Goal: Task Accomplishment & Management: Manage account settings

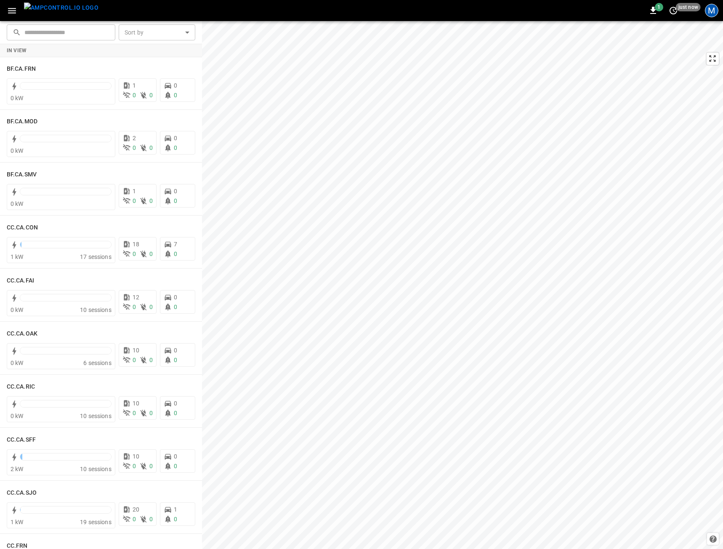
click at [708, 14] on div "M" at bounding box center [711, 10] width 13 height 13
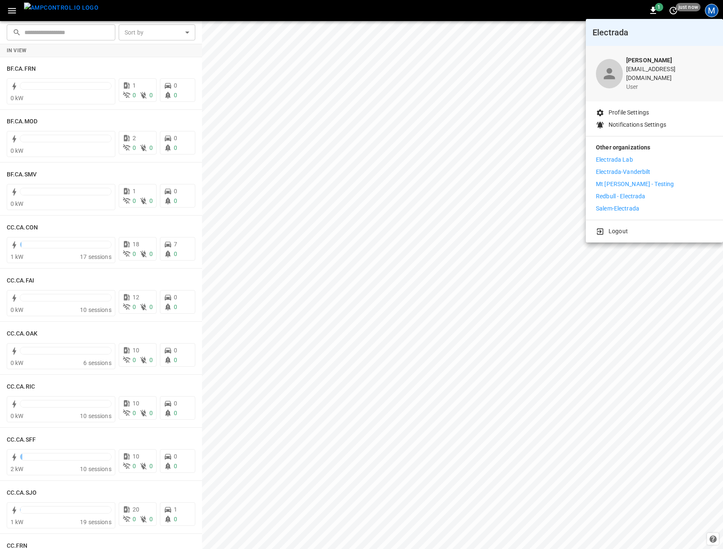
click at [13, 7] on div at bounding box center [361, 274] width 723 height 549
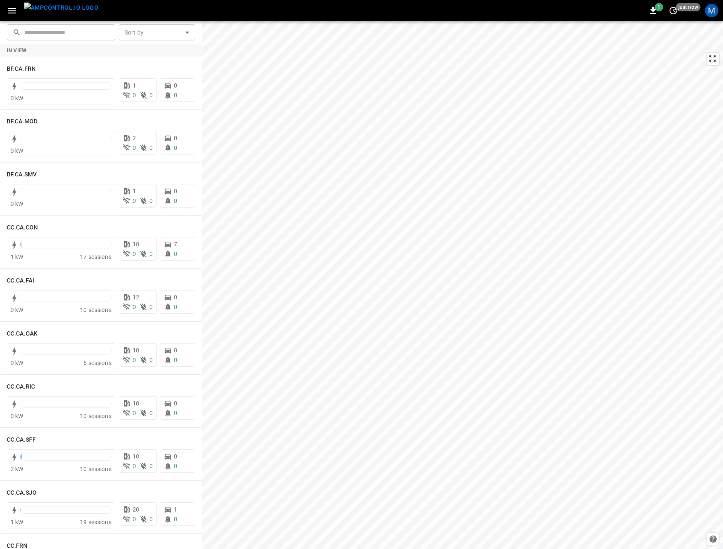
click at [10, 9] on body "1 just now M ​ ​ Sort by ​ Sort by In View BF.CA.FRN 0 kW 1 0 0 0 0 BF.CA.MOD 0…" at bounding box center [361, 274] width 723 height 549
click at [16, 13] on icon "button" at bounding box center [12, 10] width 8 height 5
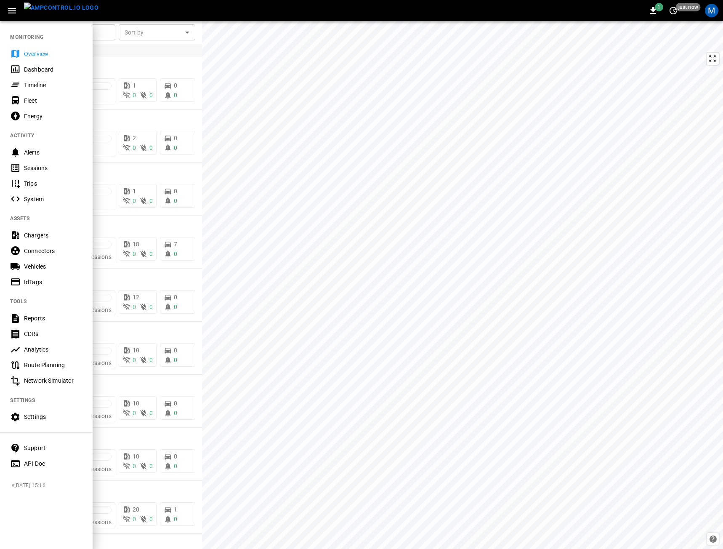
click at [43, 408] on nav "MONITORING Overview Dashboard Timeline Fleet Energy ACTIVITY Alerts Sessions Tr…" at bounding box center [46, 247] width 93 height 455
click at [41, 411] on div "Settings" at bounding box center [46, 417] width 93 height 16
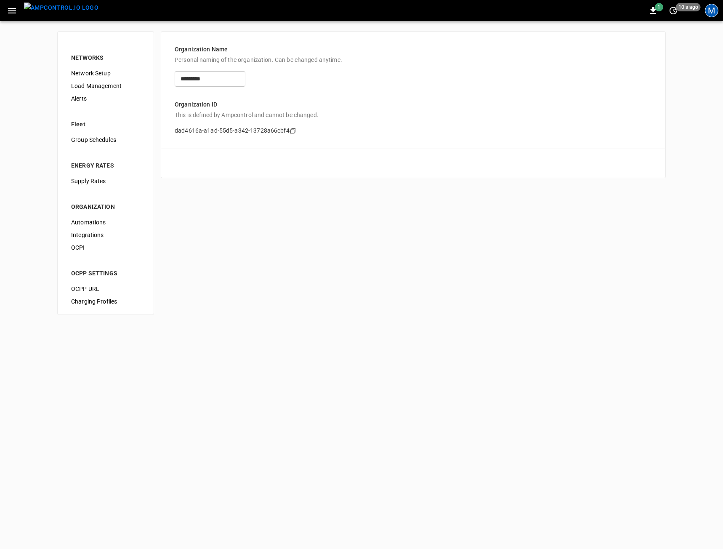
click at [706, 11] on div "M" at bounding box center [711, 10] width 13 height 13
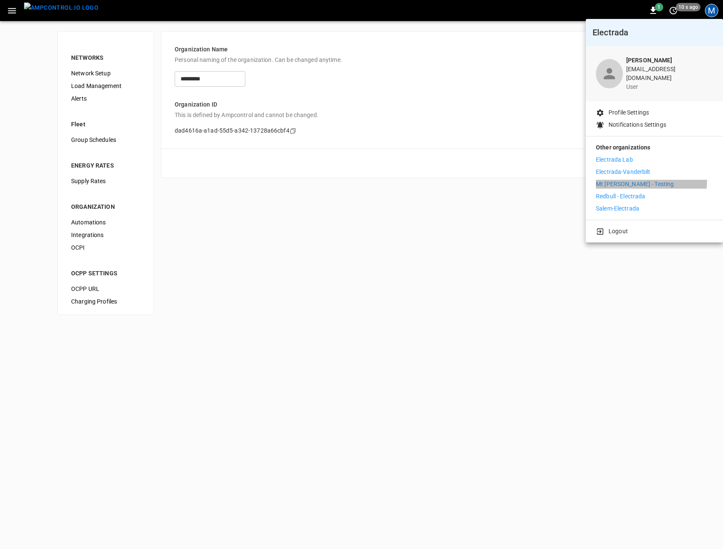
click at [629, 180] on p "Mt [PERSON_NAME] - Testing" at bounding box center [635, 184] width 78 height 9
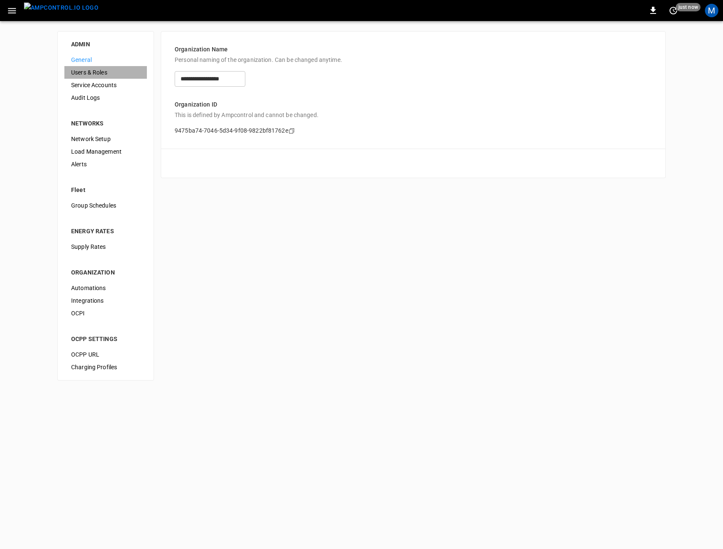
click at [106, 75] on span "Users & Roles" at bounding box center [105, 72] width 69 height 9
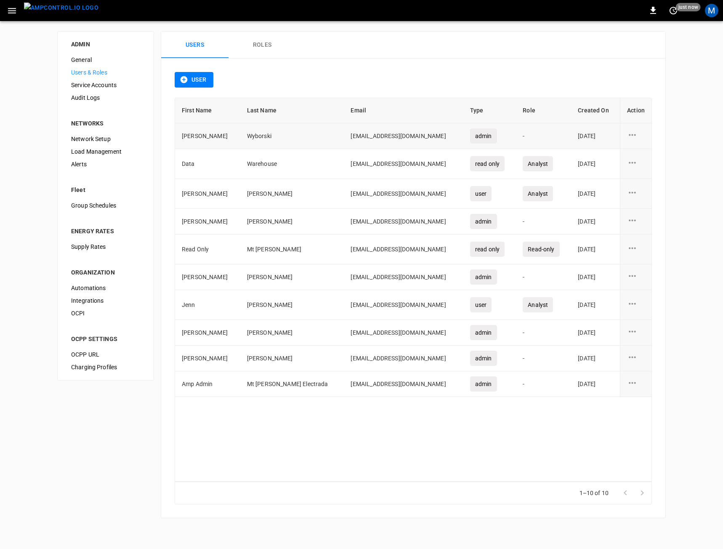
click at [636, 134] on icon "user action options" at bounding box center [632, 135] width 11 height 11
click at [643, 152] on li "Delete" at bounding box center [642, 153] width 30 height 14
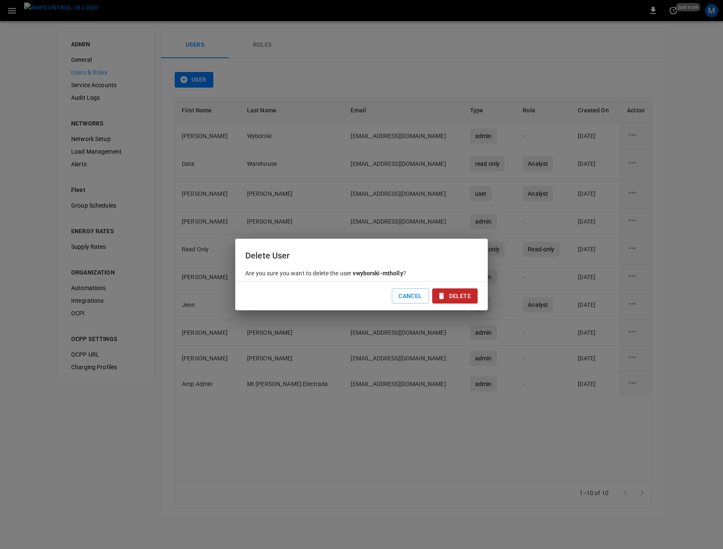
click at [464, 299] on button "Delete" at bounding box center [454, 296] width 45 height 16
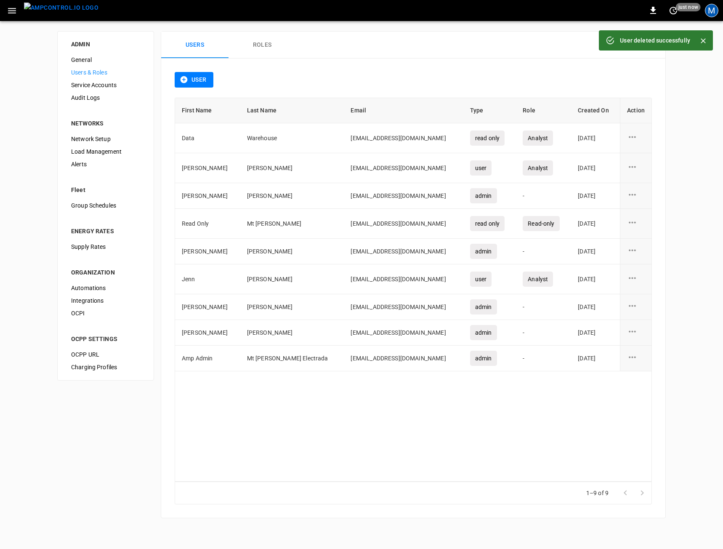
click at [715, 13] on div "M" at bounding box center [711, 10] width 13 height 13
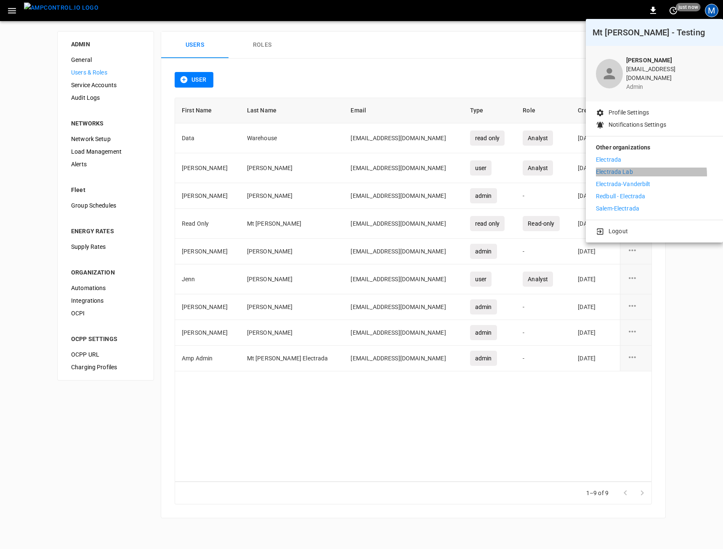
click at [639, 169] on li "Electrada Lab" at bounding box center [654, 171] width 117 height 9
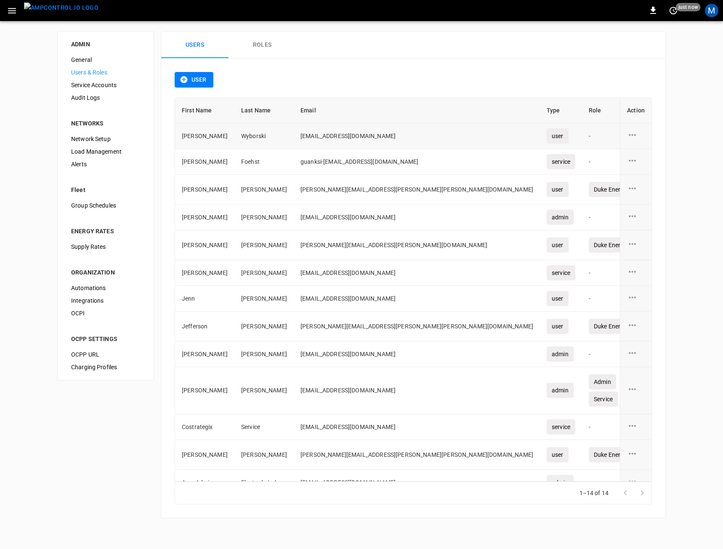
click at [629, 135] on icon "user action options" at bounding box center [632, 135] width 7 height 2
click at [632, 154] on li "Delete" at bounding box center [637, 153] width 30 height 14
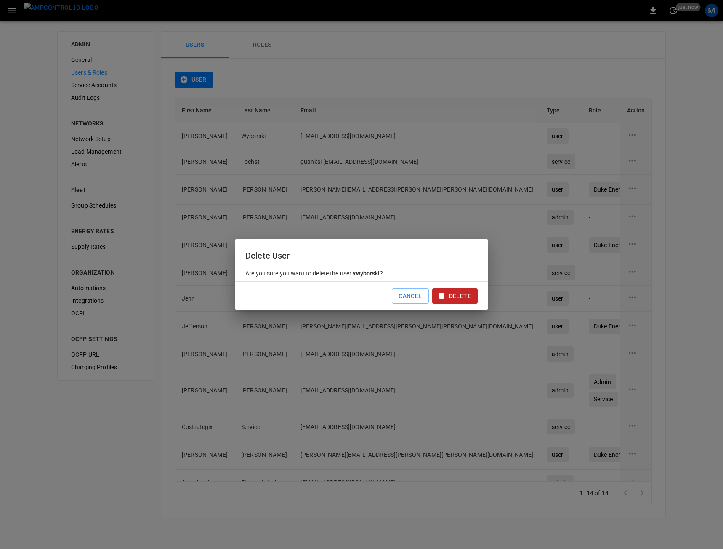
click at [467, 294] on button "Delete" at bounding box center [454, 296] width 45 height 16
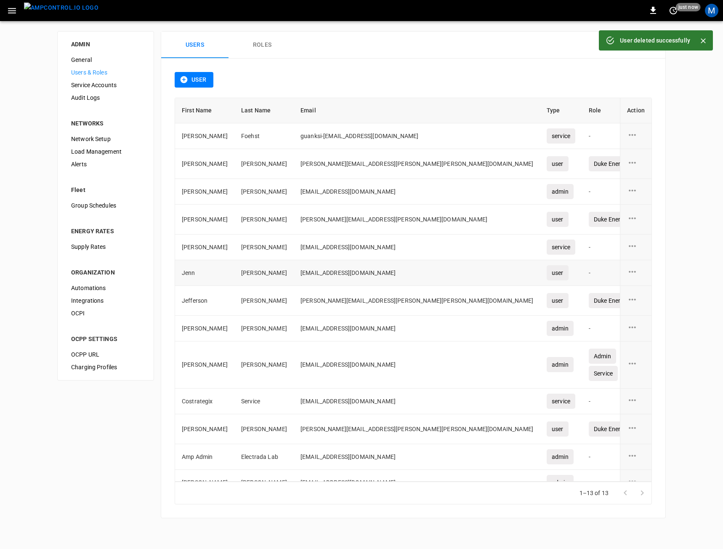
scroll to position [14, 0]
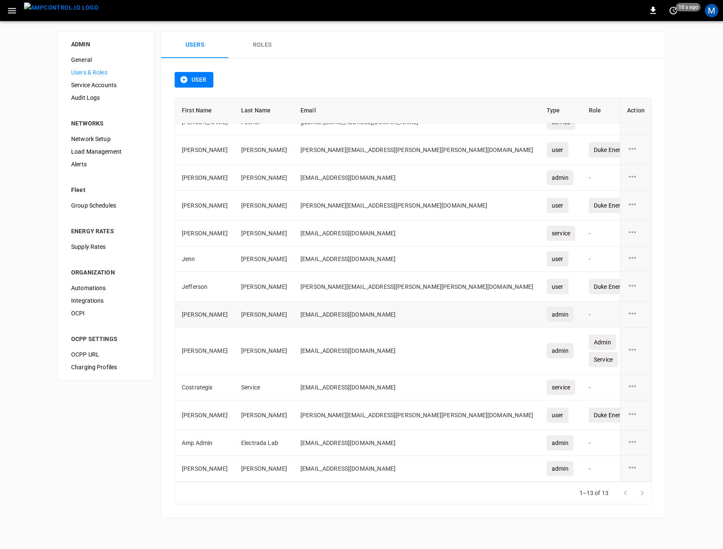
click at [622, 314] on td "users-table" at bounding box center [636, 315] width 32 height 26
click at [629, 313] on icon "user action options" at bounding box center [632, 313] width 7 height 2
click at [631, 335] on li "Delete" at bounding box center [637, 332] width 30 height 14
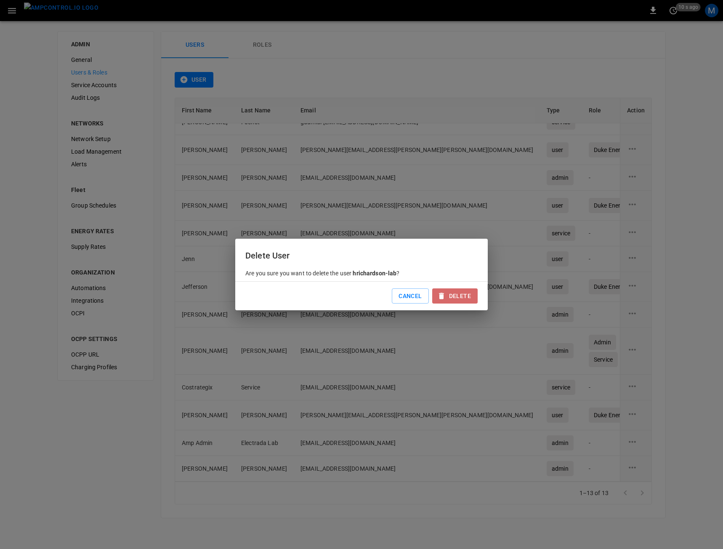
click at [455, 296] on button "Delete" at bounding box center [454, 296] width 45 height 16
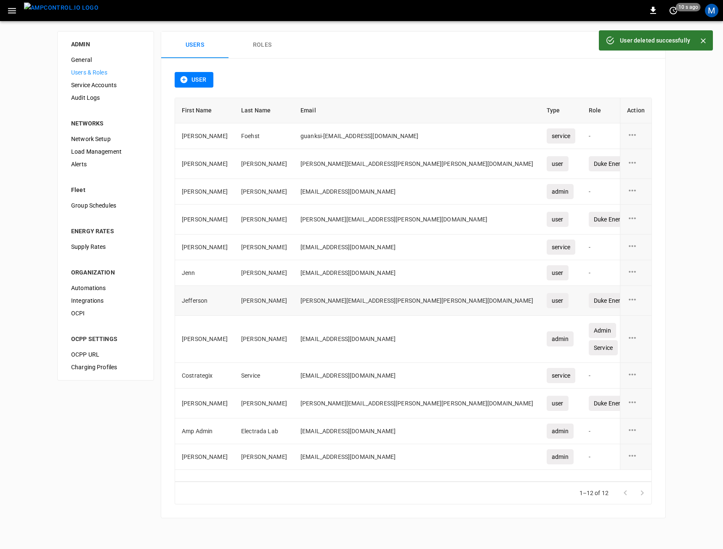
scroll to position [0, 0]
click at [706, 7] on div "M" at bounding box center [711, 10] width 13 height 13
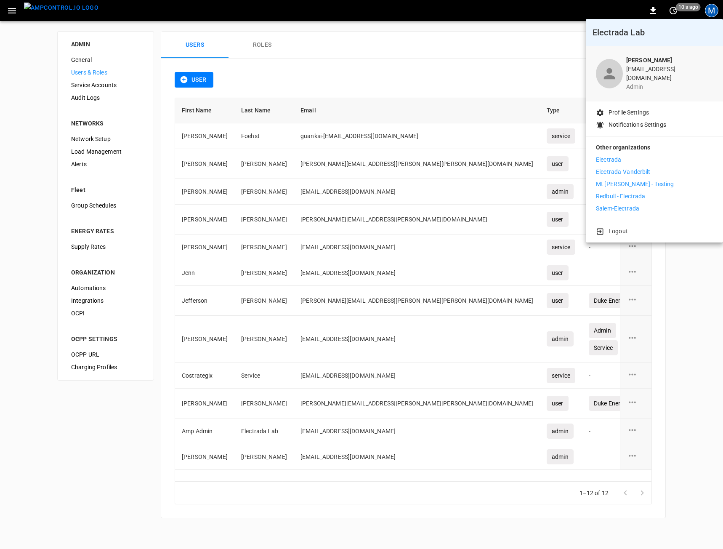
click at [619, 180] on p "Mt [PERSON_NAME] - Testing" at bounding box center [635, 184] width 78 height 9
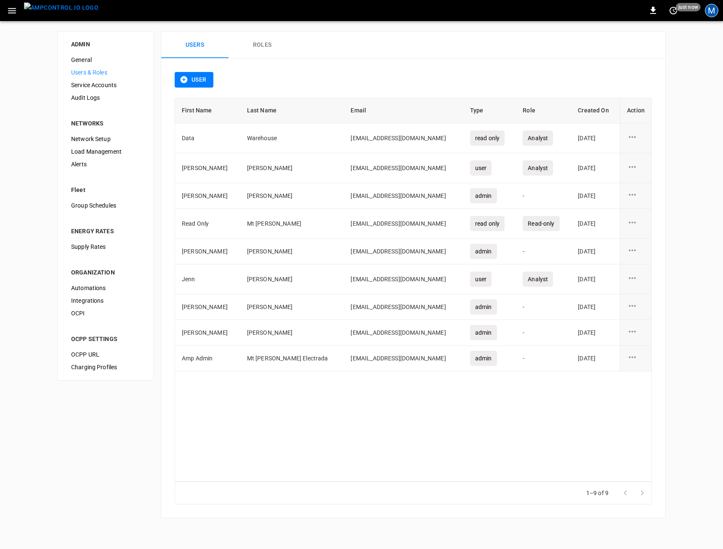
click at [711, 10] on div "M" at bounding box center [711, 10] width 13 height 13
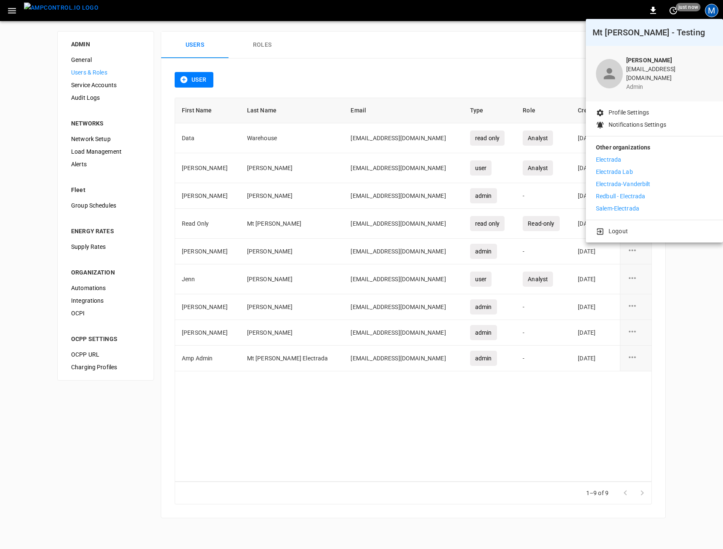
click at [619, 192] on p "Redbull - Electrada" at bounding box center [621, 196] width 50 height 9
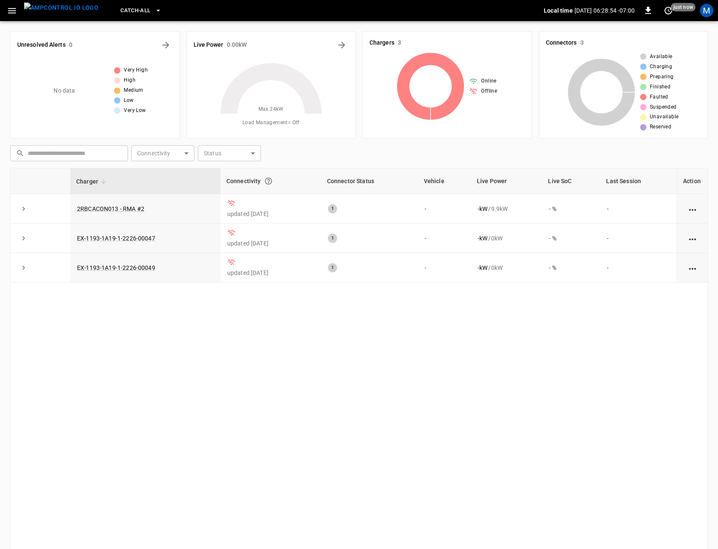
click at [17, 9] on icon "button" at bounding box center [12, 10] width 11 height 11
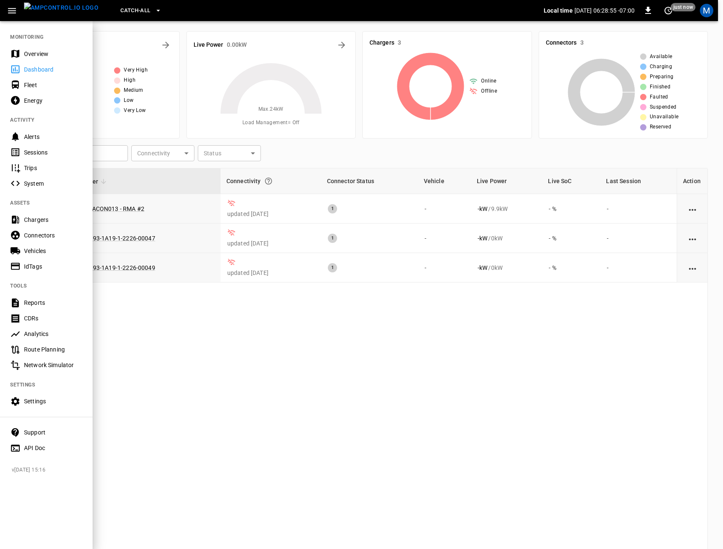
click at [45, 403] on div "Settings" at bounding box center [53, 401] width 58 height 8
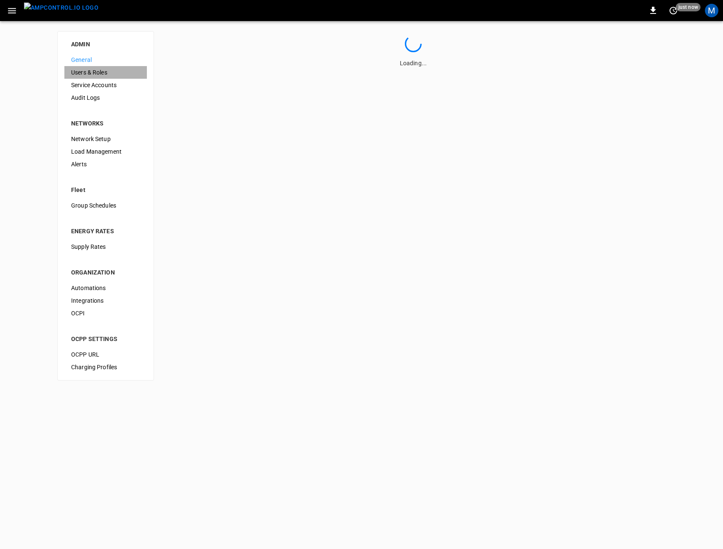
click at [94, 71] on span "Users & Roles" at bounding box center [105, 72] width 69 height 9
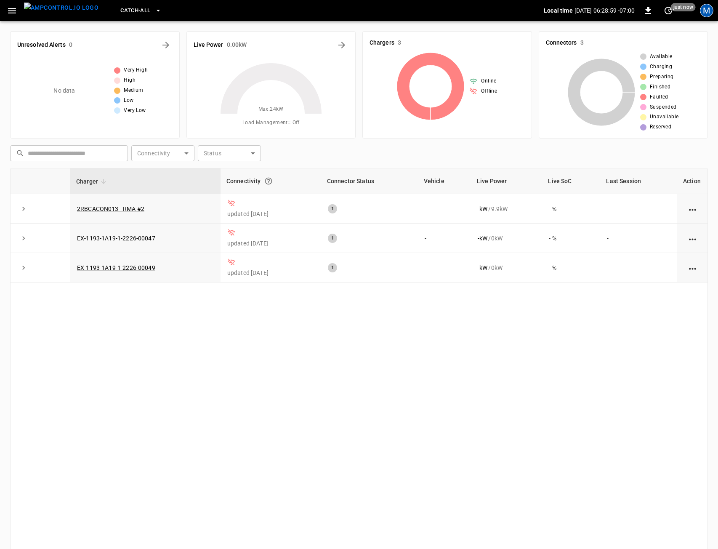
click at [705, 14] on div "M" at bounding box center [706, 10] width 13 height 13
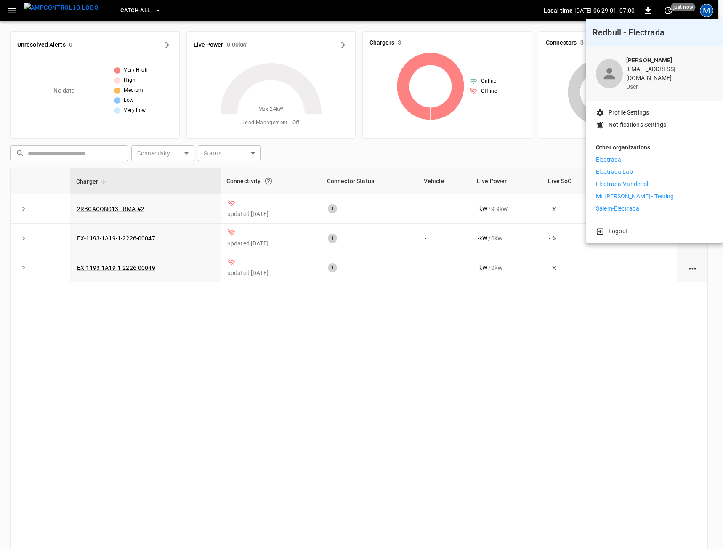
click at [633, 180] on p "Electrada-Vanderbilt" at bounding box center [623, 184] width 55 height 9
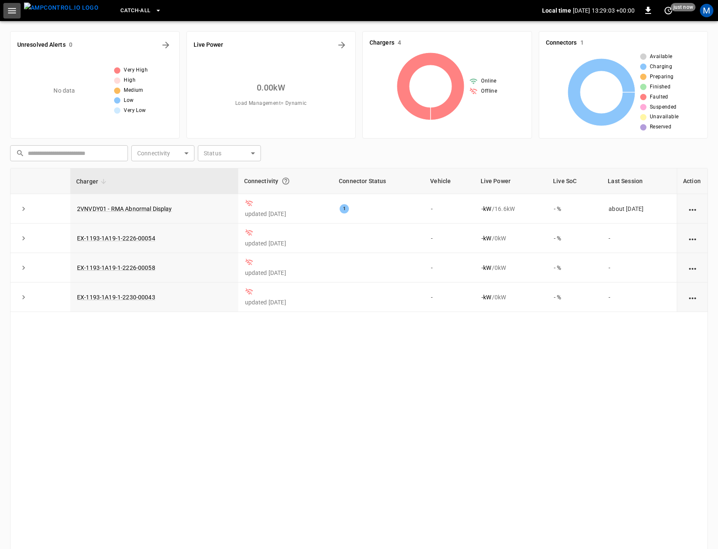
click at [12, 8] on icon "button" at bounding box center [12, 10] width 8 height 5
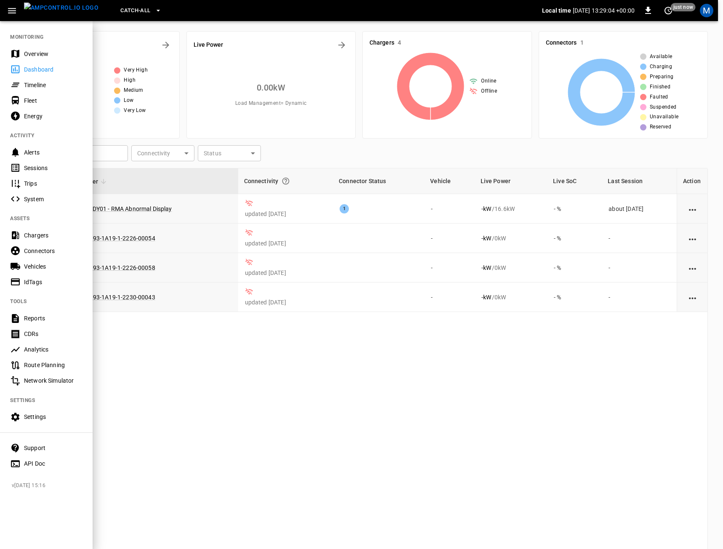
click at [28, 417] on div "Settings" at bounding box center [53, 416] width 58 height 8
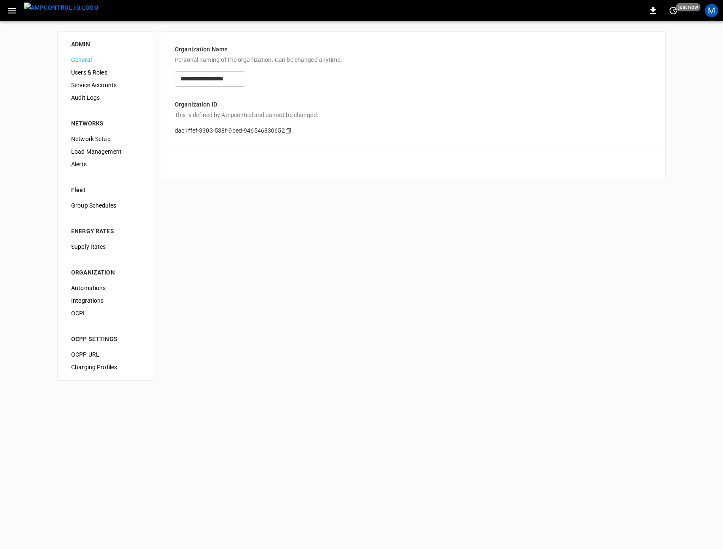
click at [88, 77] on div "Users & Roles" at bounding box center [105, 72] width 82 height 13
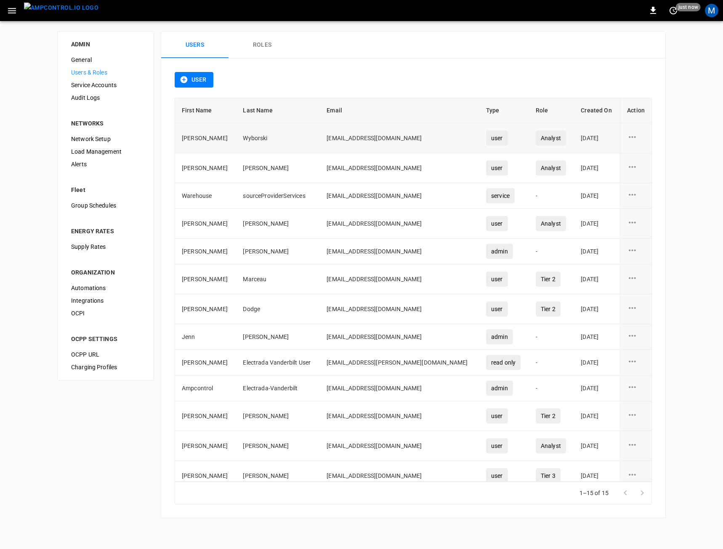
click at [627, 136] on icon "user action options" at bounding box center [632, 137] width 11 height 11
click at [627, 157] on li "Delete" at bounding box center [637, 156] width 30 height 14
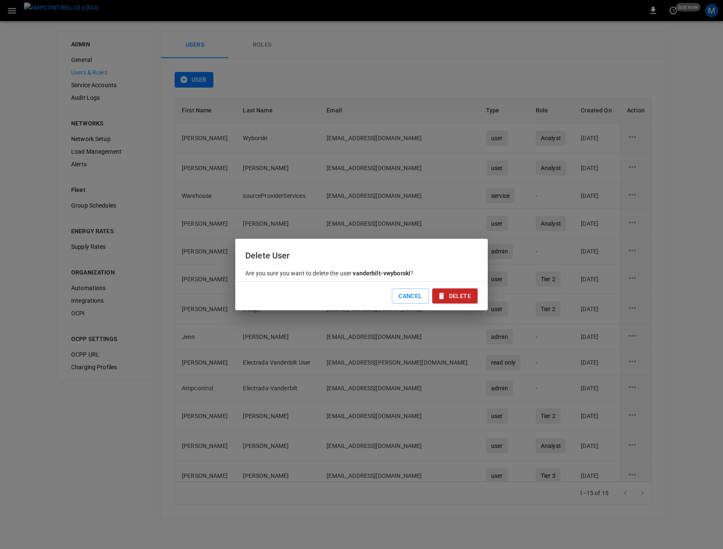
click at [473, 294] on button "Delete" at bounding box center [454, 296] width 45 height 16
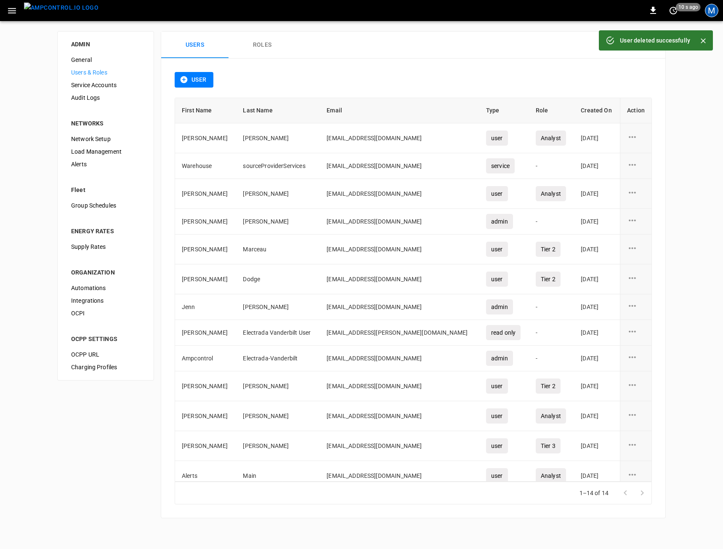
click at [707, 12] on div "M" at bounding box center [711, 10] width 13 height 13
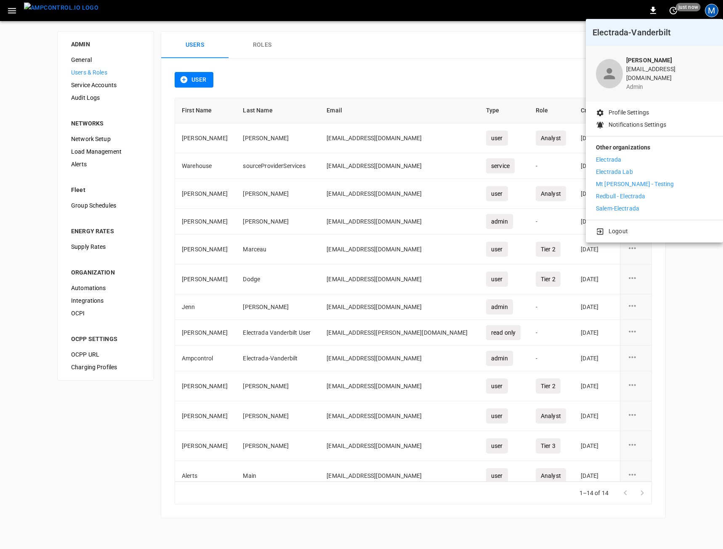
click at [342, 155] on div at bounding box center [361, 274] width 723 height 549
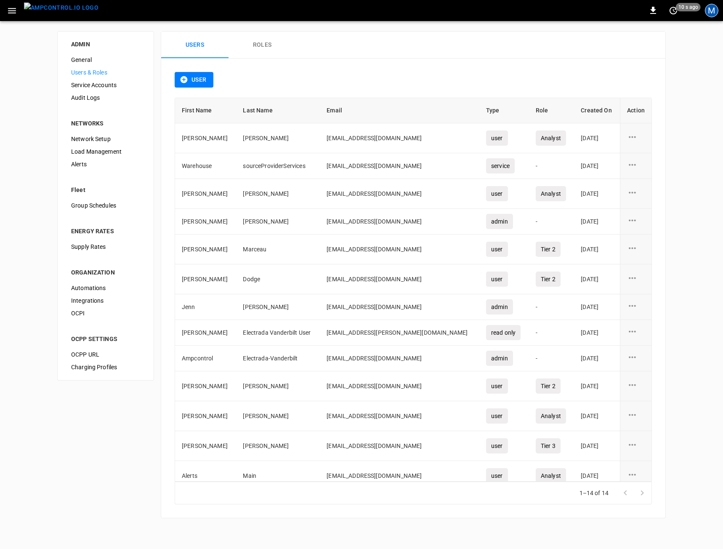
click at [712, 14] on div "M" at bounding box center [711, 10] width 13 height 13
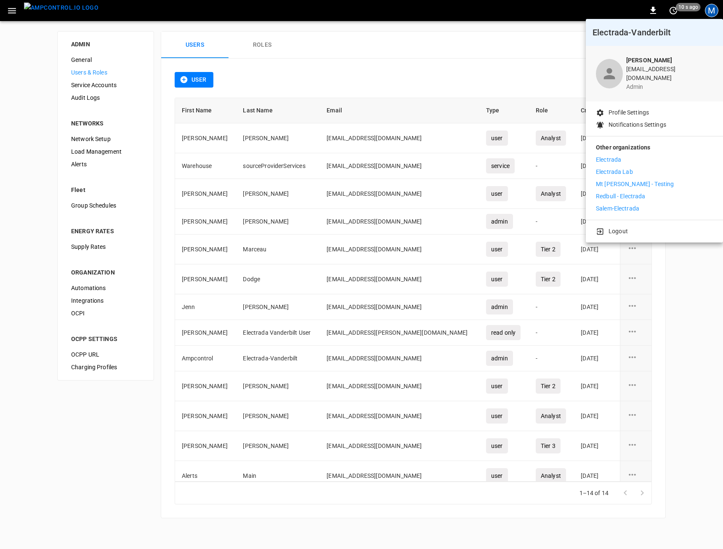
click at [607, 167] on p "Electrada Lab" at bounding box center [614, 171] width 37 height 9
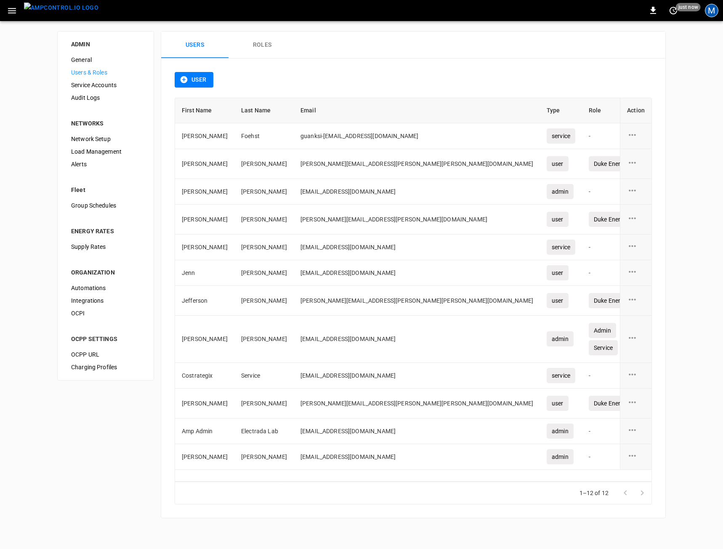
click at [716, 11] on div "M" at bounding box center [711, 10] width 13 height 13
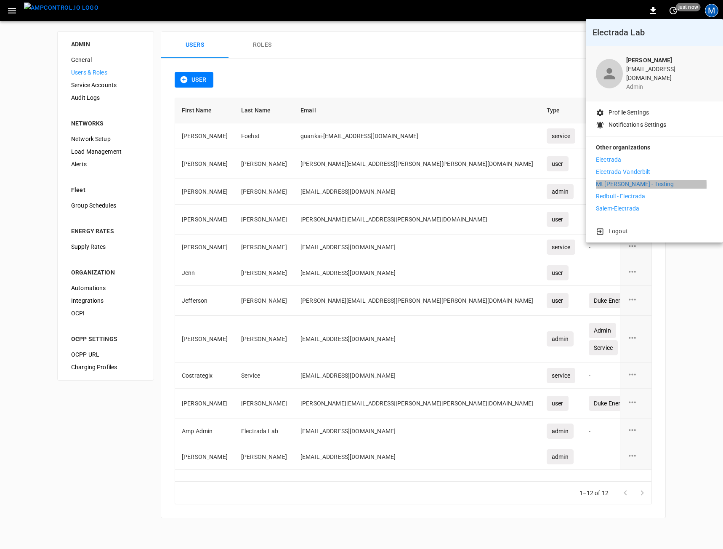
click at [601, 180] on p "Mt [PERSON_NAME] - Testing" at bounding box center [635, 184] width 78 height 9
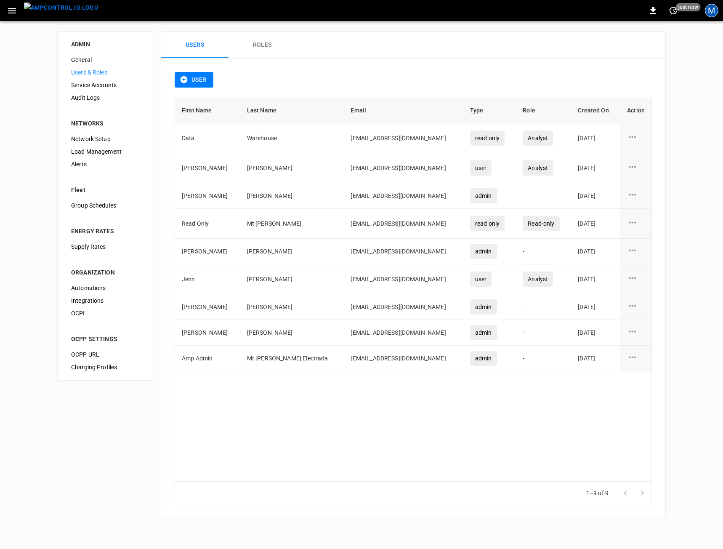
click at [708, 13] on div "M" at bounding box center [711, 10] width 13 height 13
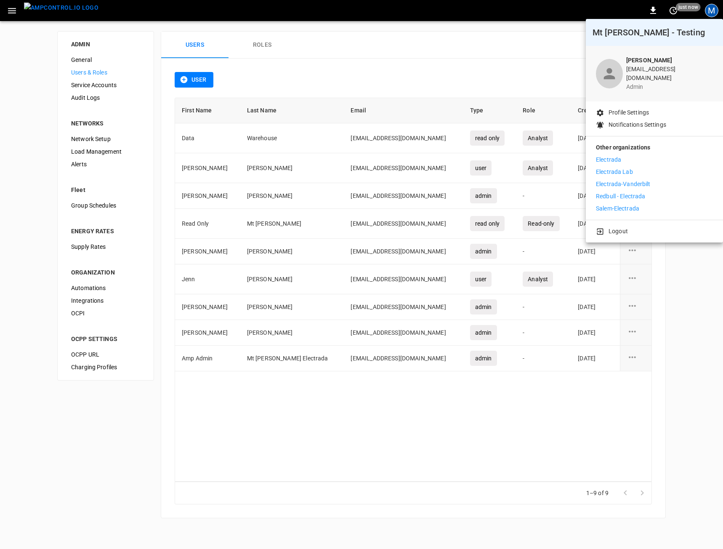
click at [614, 192] on p "Redbull - Electrada" at bounding box center [621, 196] width 50 height 9
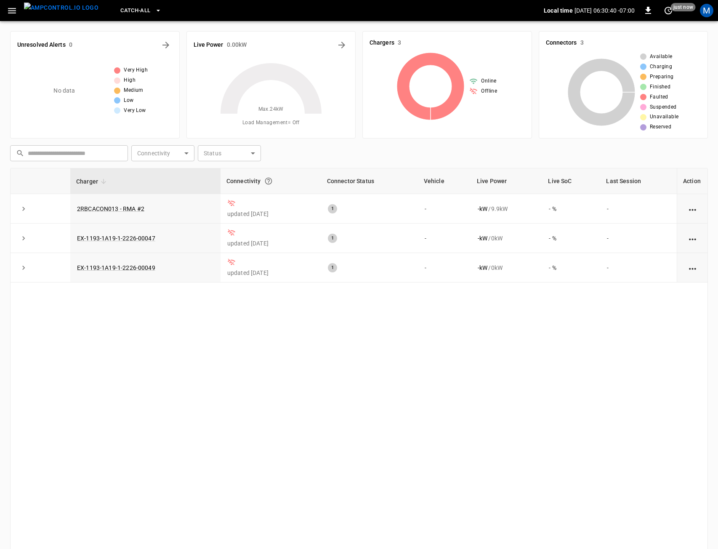
click at [715, 9] on div "Catch-all Local time [DATE] 06:30:40 -07:00 0 just now M" at bounding box center [359, 10] width 718 height 21
click at [711, 11] on div "M" at bounding box center [706, 10] width 13 height 13
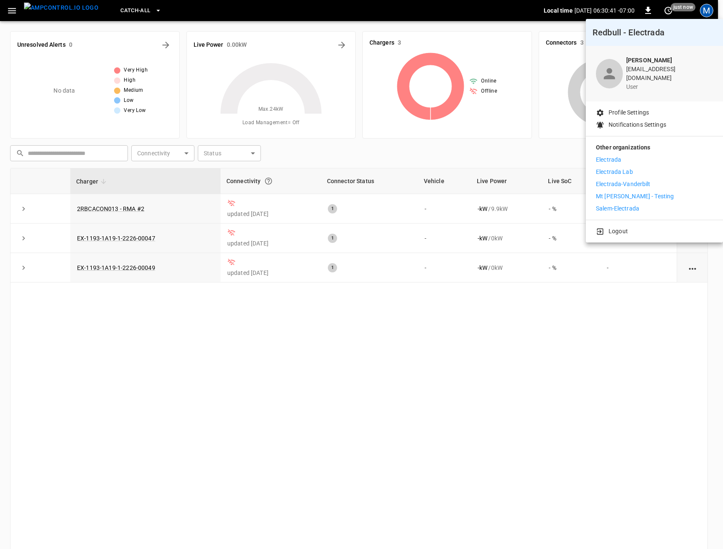
click at [623, 205] on p "Salem-Electrada" at bounding box center [617, 208] width 43 height 9
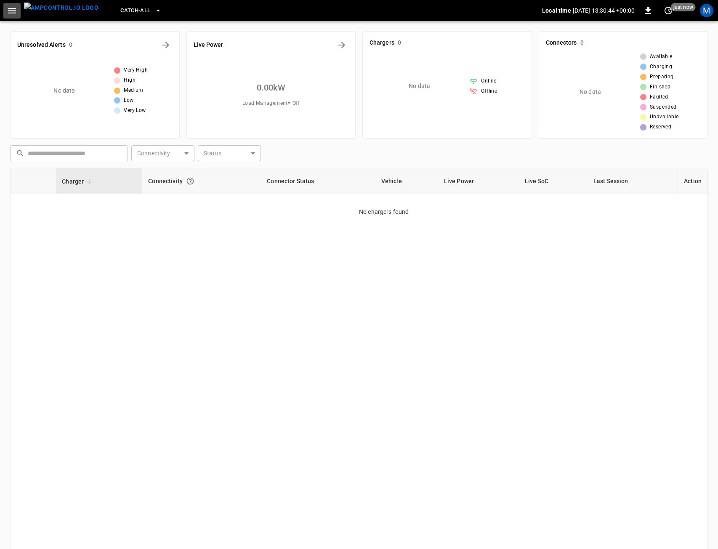
click at [15, 7] on icon "button" at bounding box center [12, 10] width 11 height 11
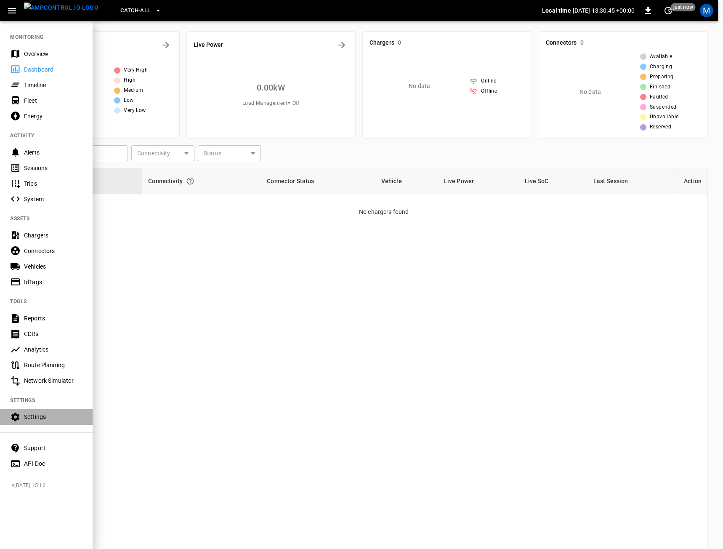
click at [56, 416] on div "Settings" at bounding box center [53, 416] width 58 height 8
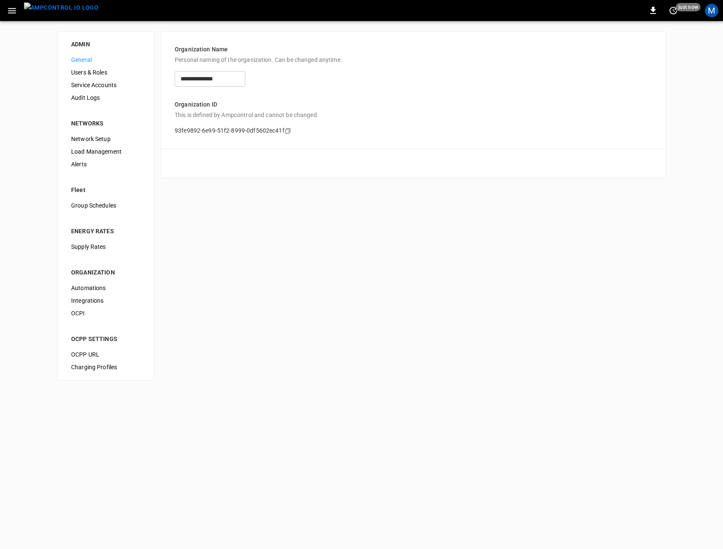
click at [104, 77] on div "Users & Roles" at bounding box center [105, 72] width 82 height 13
